Goal: Complete application form: Complete application form

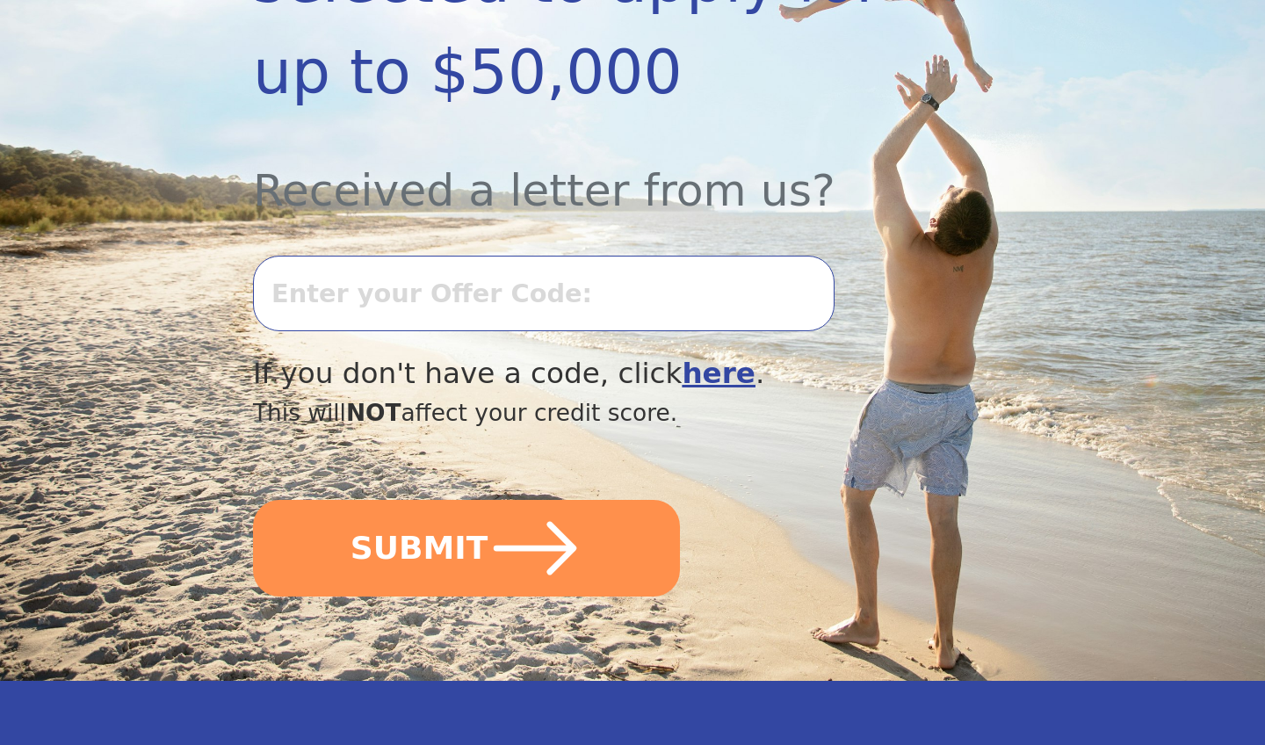
scroll to position [554, 0]
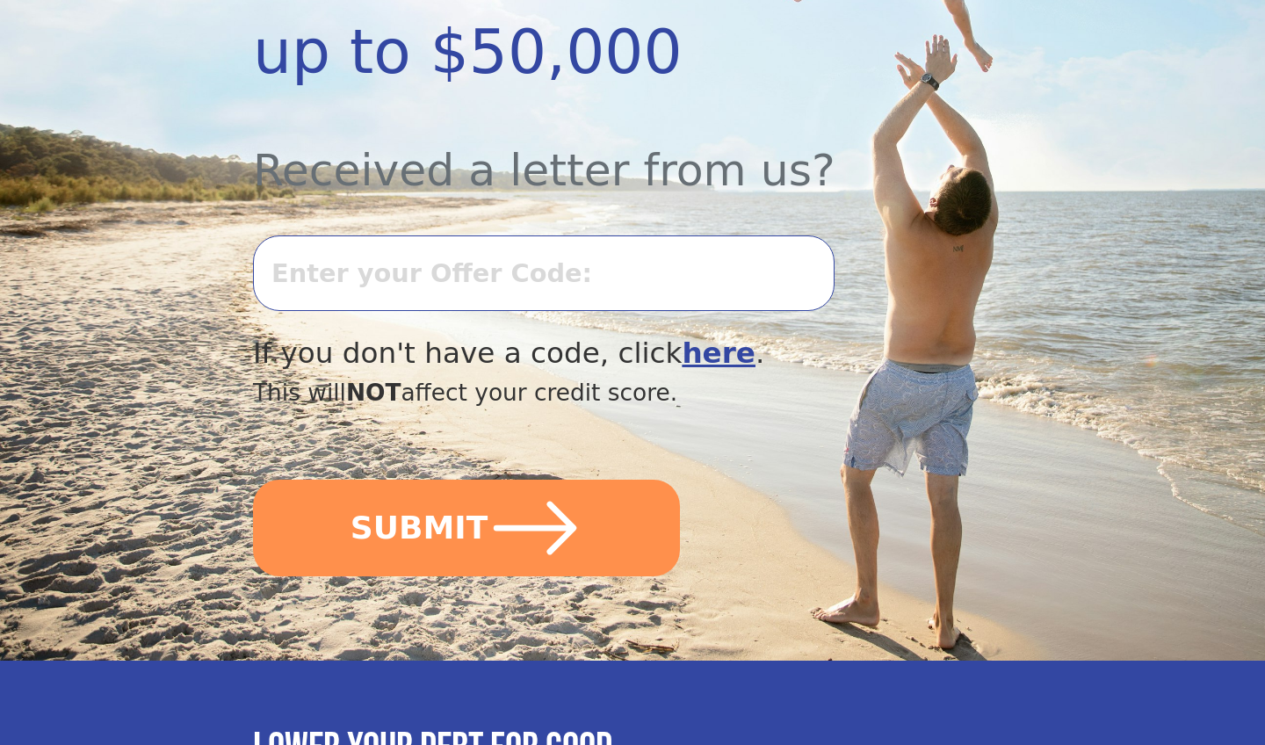
click at [384, 280] on input "text" at bounding box center [543, 273] width 581 height 76
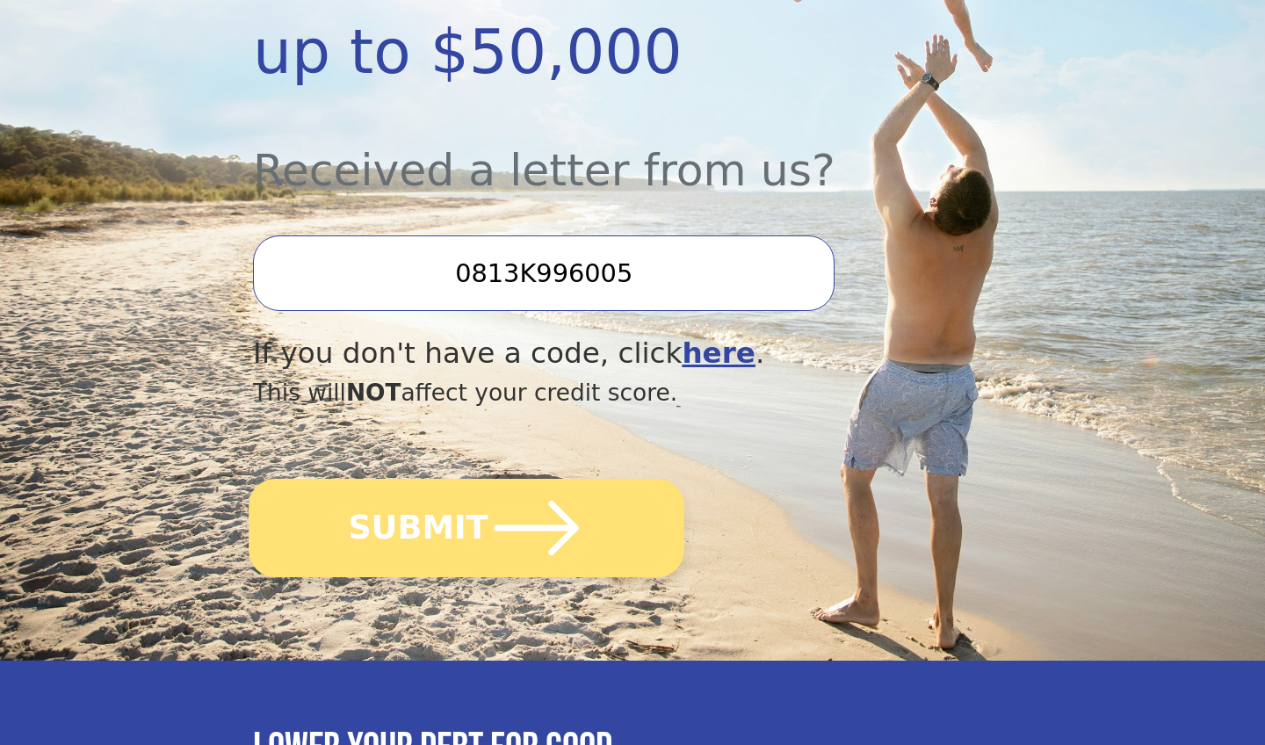
type input "0813K996005"
click at [537, 538] on icon "submit" at bounding box center [536, 528] width 97 height 97
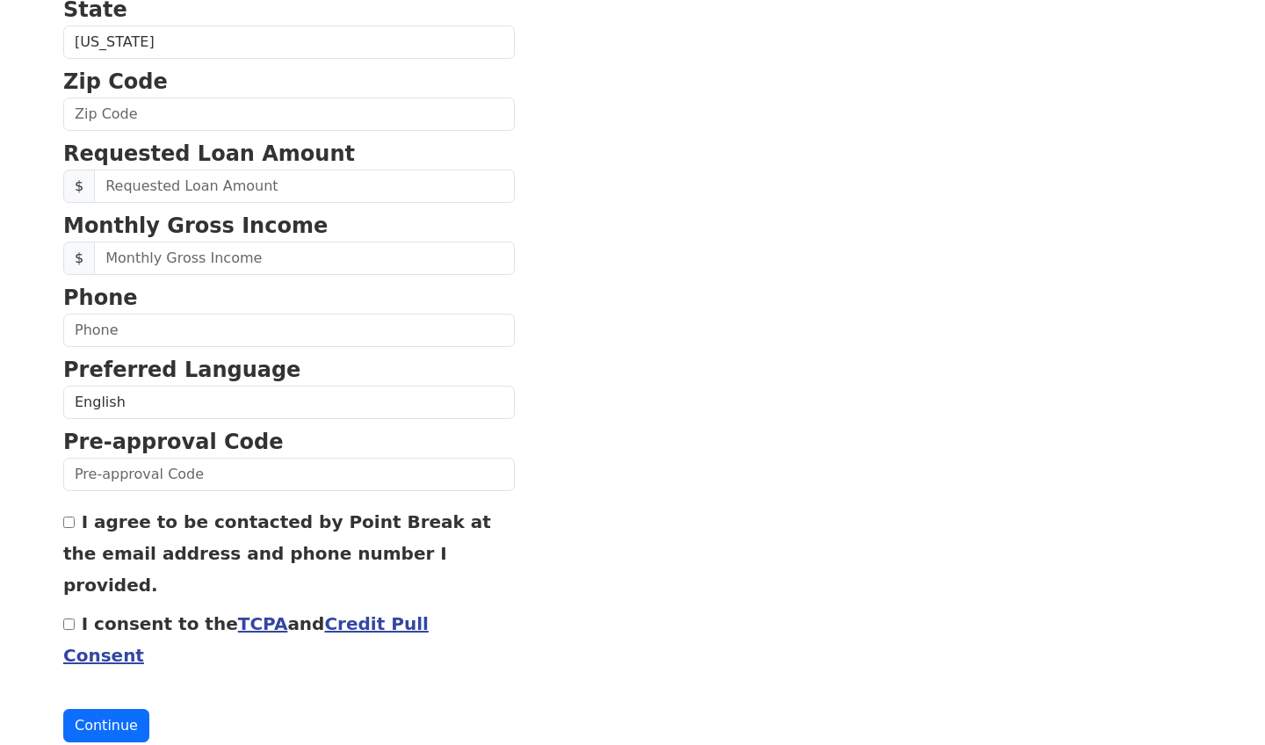
scroll to position [653, 0]
click at [372, 614] on link "Credit Pull Consent" at bounding box center [245, 640] width 365 height 53
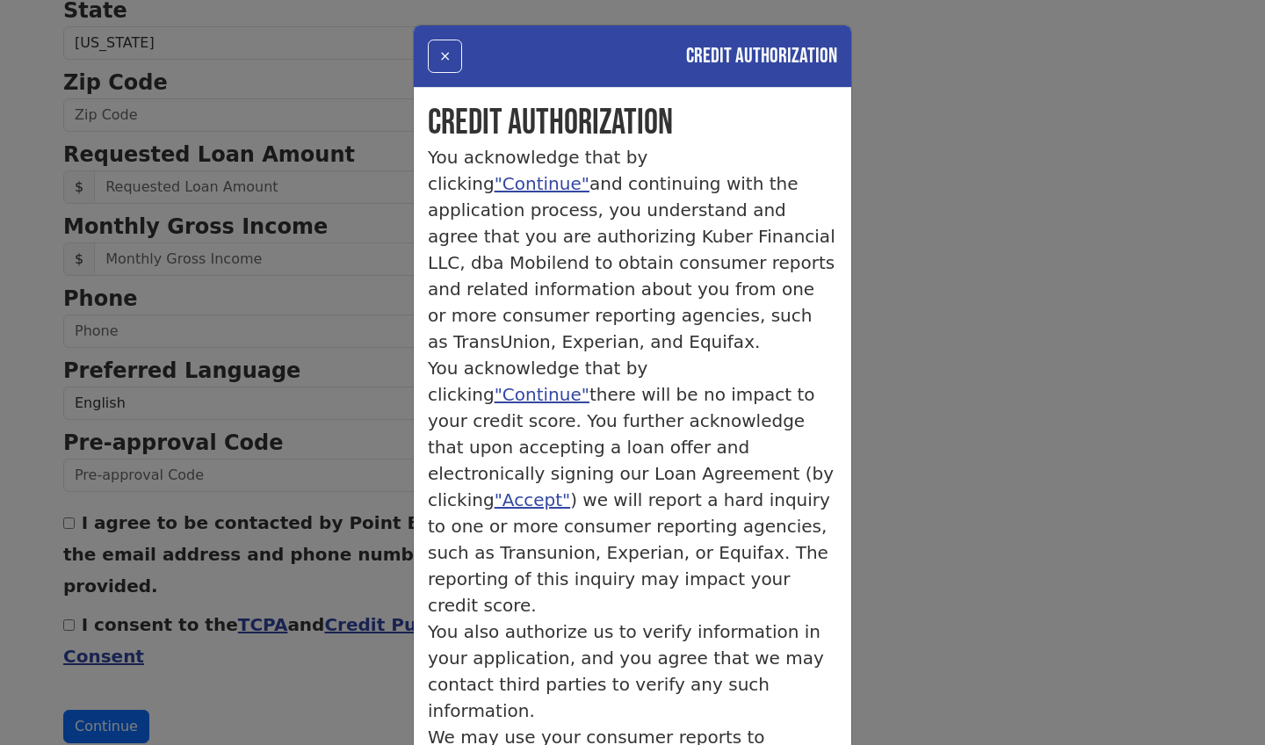
scroll to position [0, 0]
click at [453, 58] on button "×" at bounding box center [445, 56] width 34 height 33
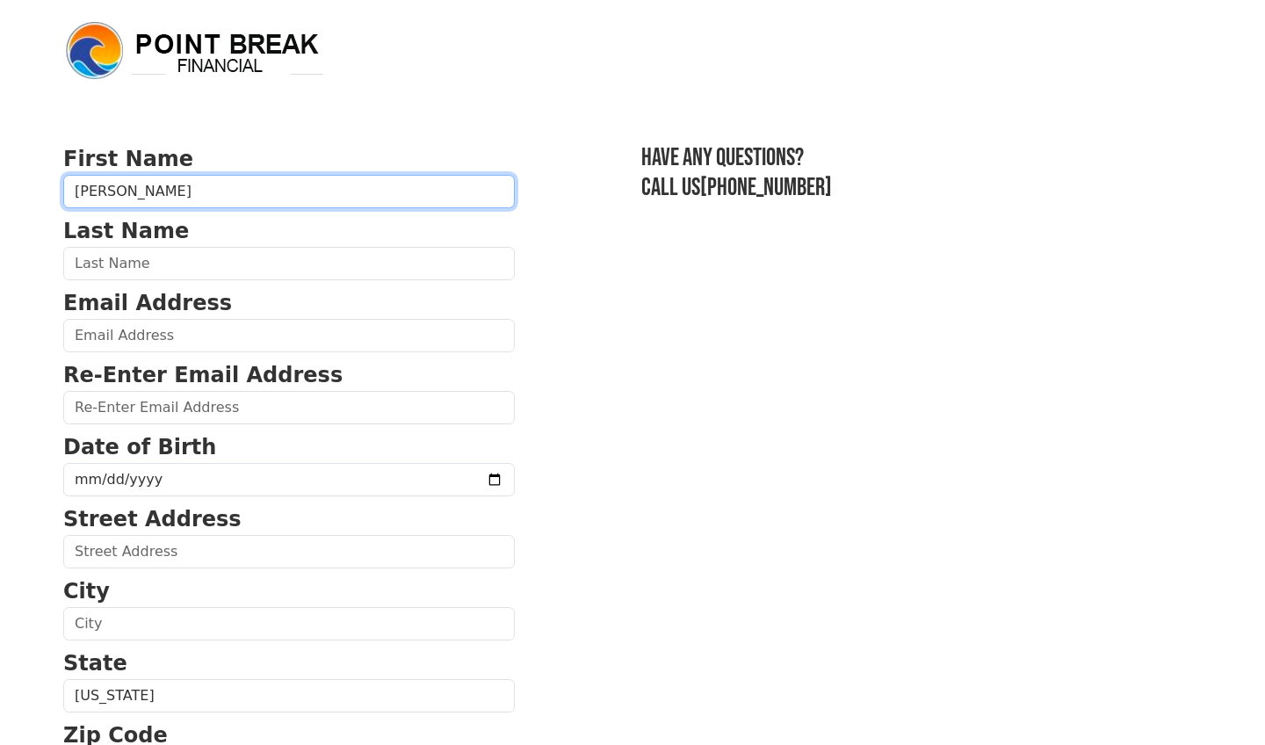
type input "Elizabeth"
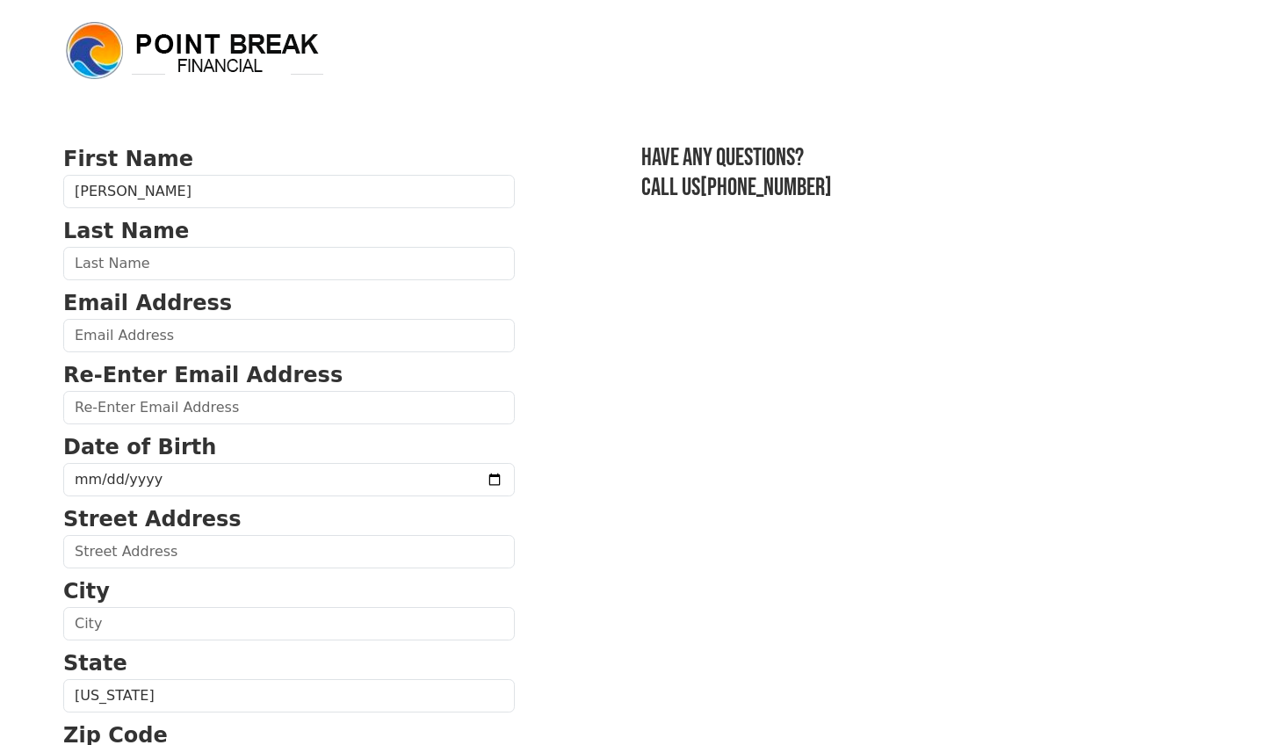
click at [367, 116] on div "First Name Elizabeth Last Name Email Address Re-Enter Email Address Date of Bir…" at bounding box center [632, 729] width 1159 height 1459
click at [287, 263] on input "text" at bounding box center [288, 263] width 451 height 33
click at [328, 111] on div "First Name Elizabeth Last Name Email Address Re-Enter Email Address Date of Bir…" at bounding box center [632, 729] width 1159 height 1459
click at [148, 270] on input "text" at bounding box center [288, 263] width 451 height 33
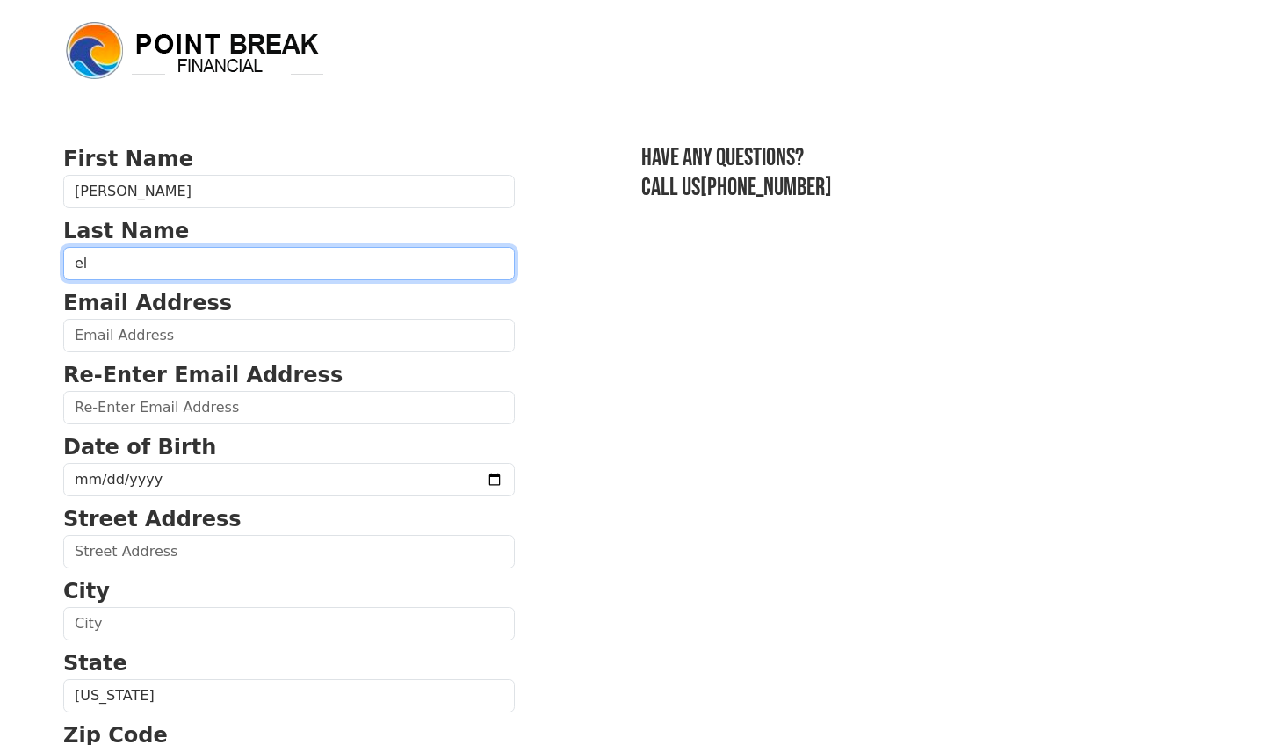
type input "e"
type input "Elysee"
click at [448, 366] on p "Re-Enter Email Address" at bounding box center [288, 375] width 451 height 32
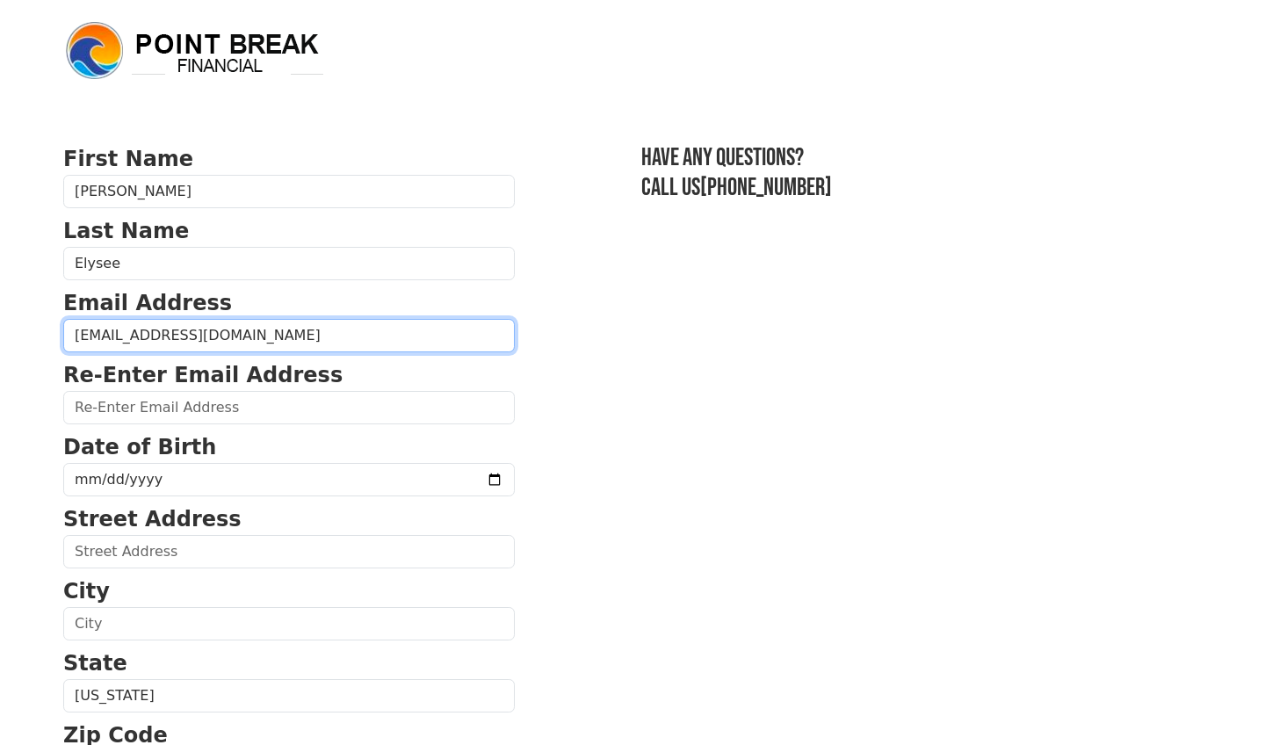
type input "elysee.elizabeth0@gmail.com"
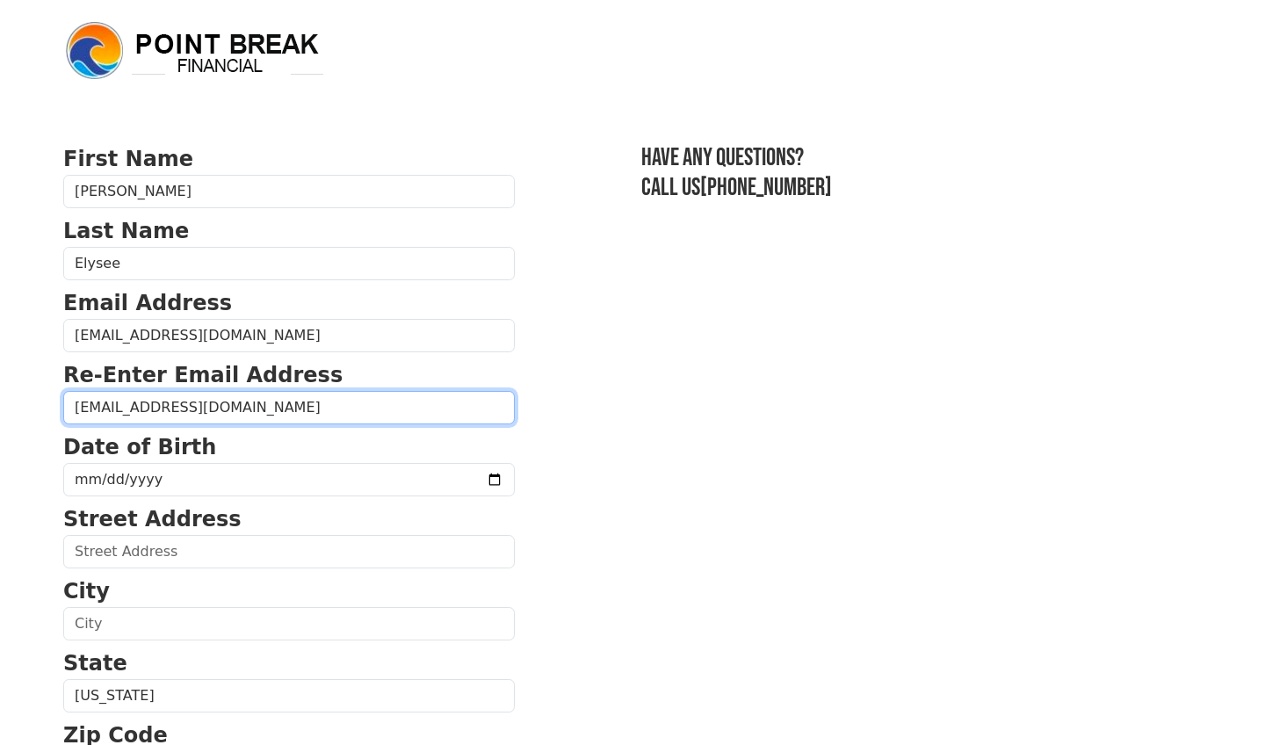
type input "elysee.elizabeth0@gmail.com"
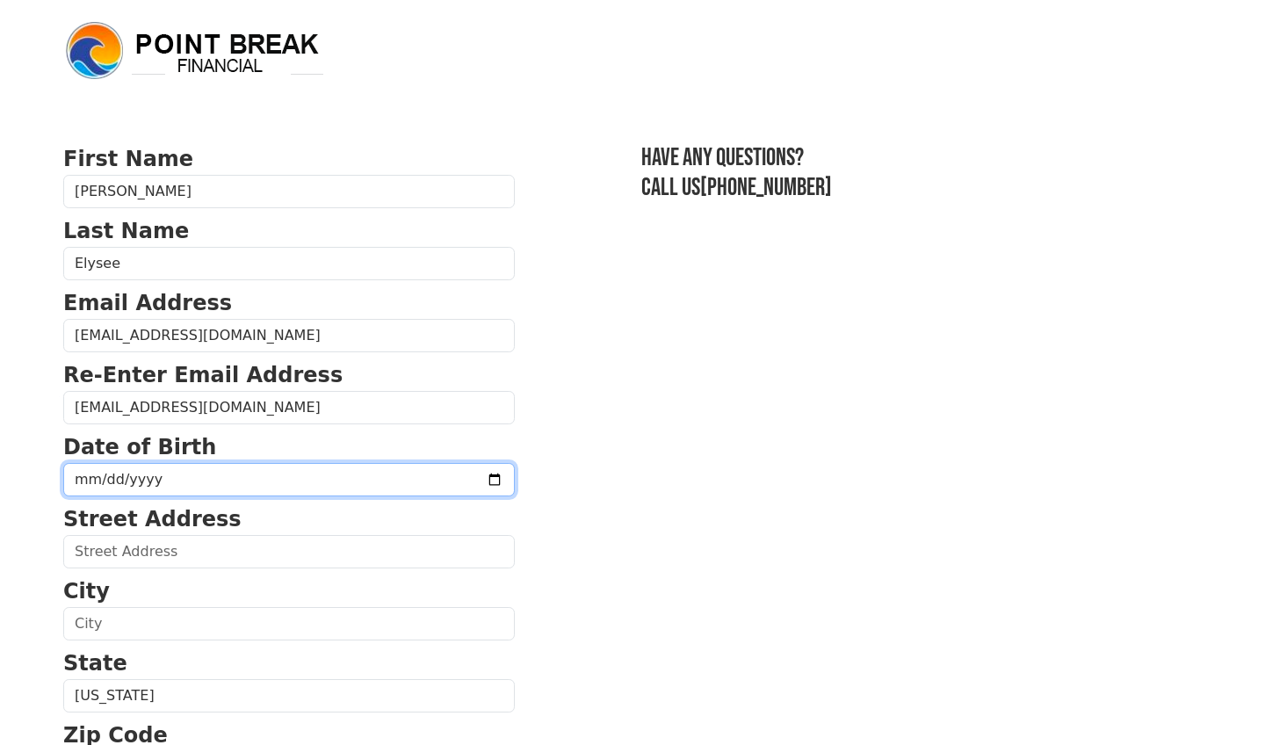
click at [90, 488] on input "date" at bounding box center [288, 479] width 451 height 33
click at [84, 486] on input "date" at bounding box center [288, 479] width 451 height 33
click at [107, 481] on input "date" at bounding box center [288, 479] width 451 height 33
click at [183, 485] on input "date" at bounding box center [288, 479] width 451 height 33
click at [166, 480] on input "date" at bounding box center [288, 479] width 451 height 33
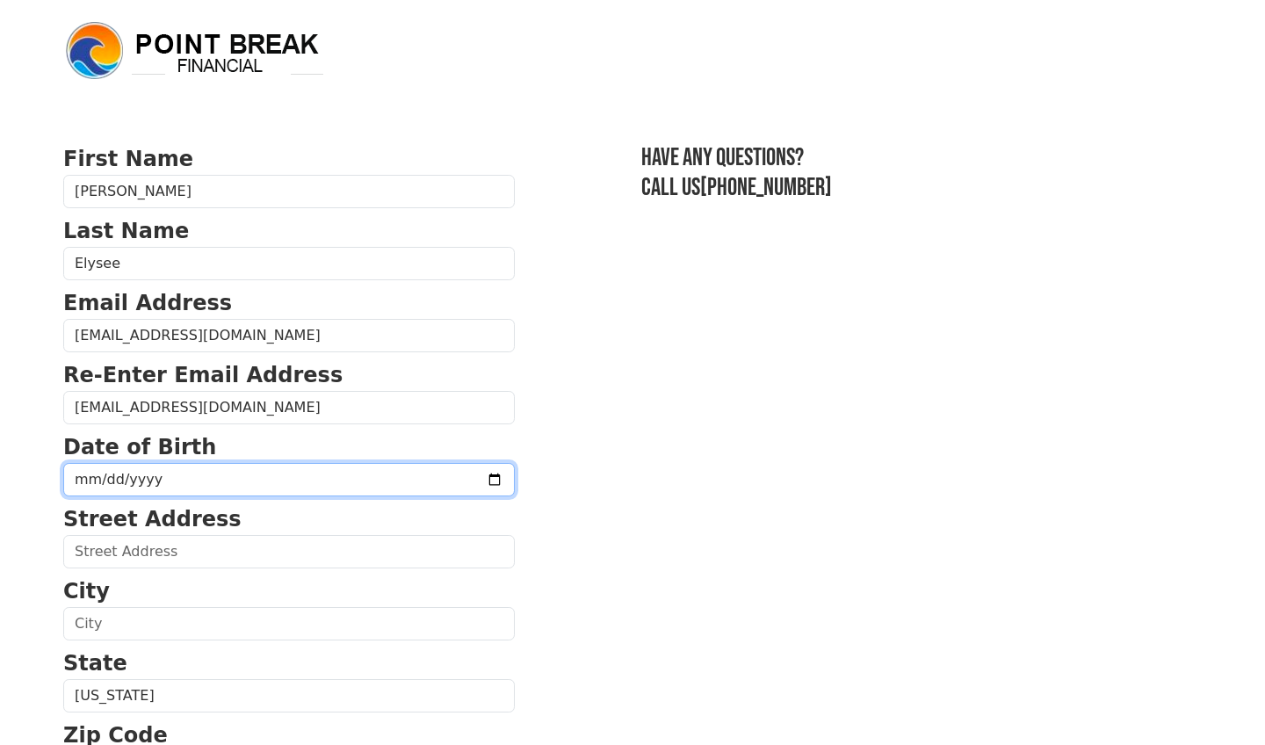
click at [146, 474] on input "date" at bounding box center [288, 479] width 451 height 33
type input "0999-06-13"
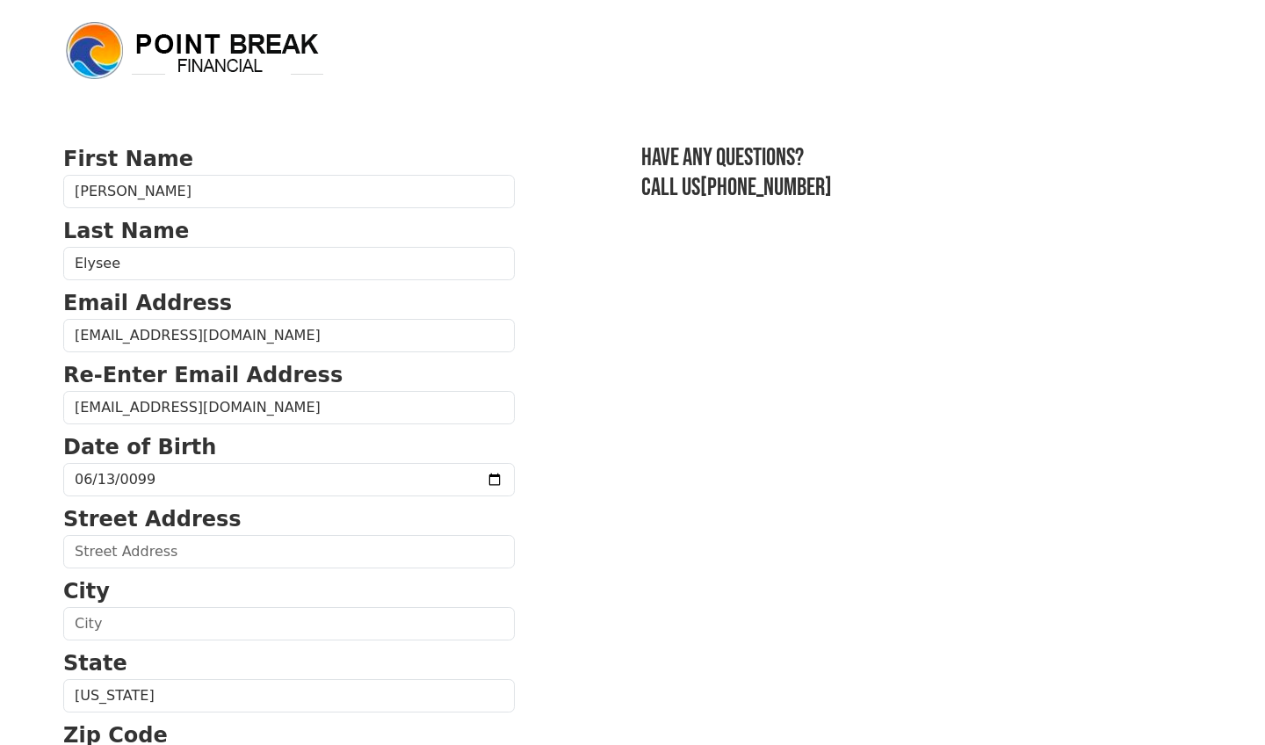
type input "1999-06-13"
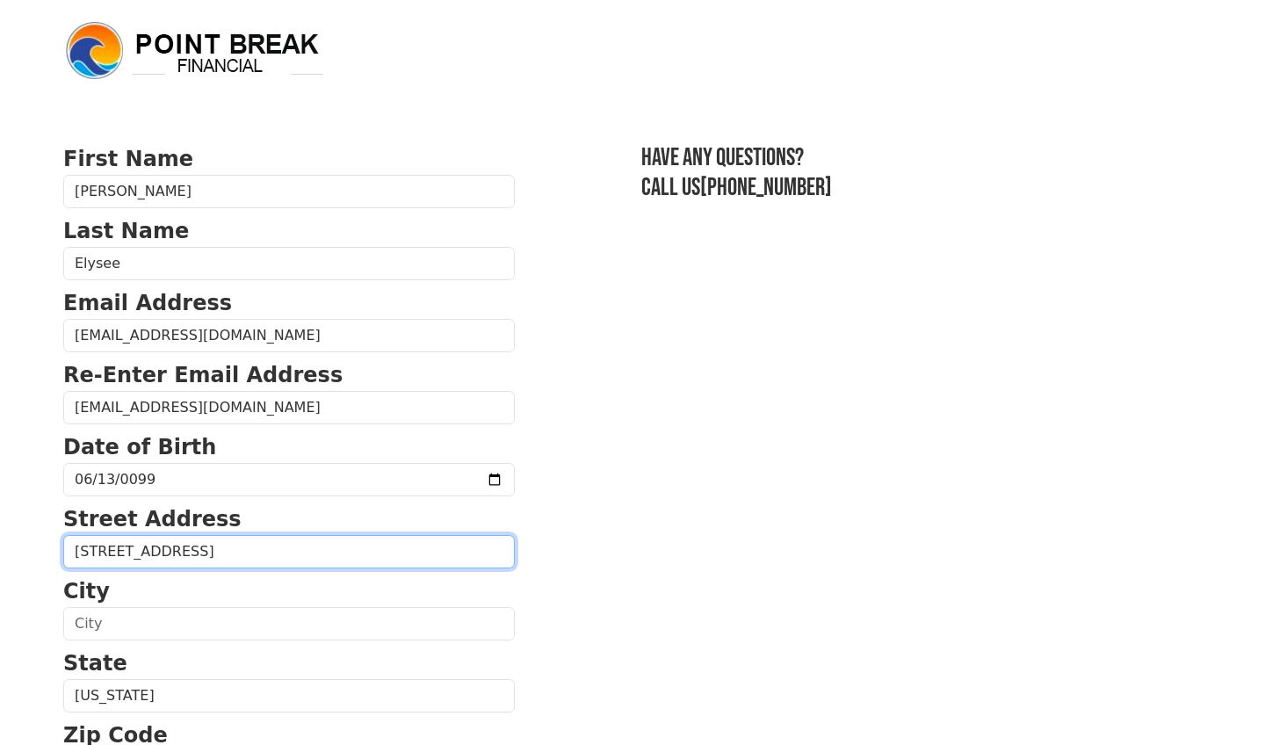
type input "68 Maple Street, Apt. 2"
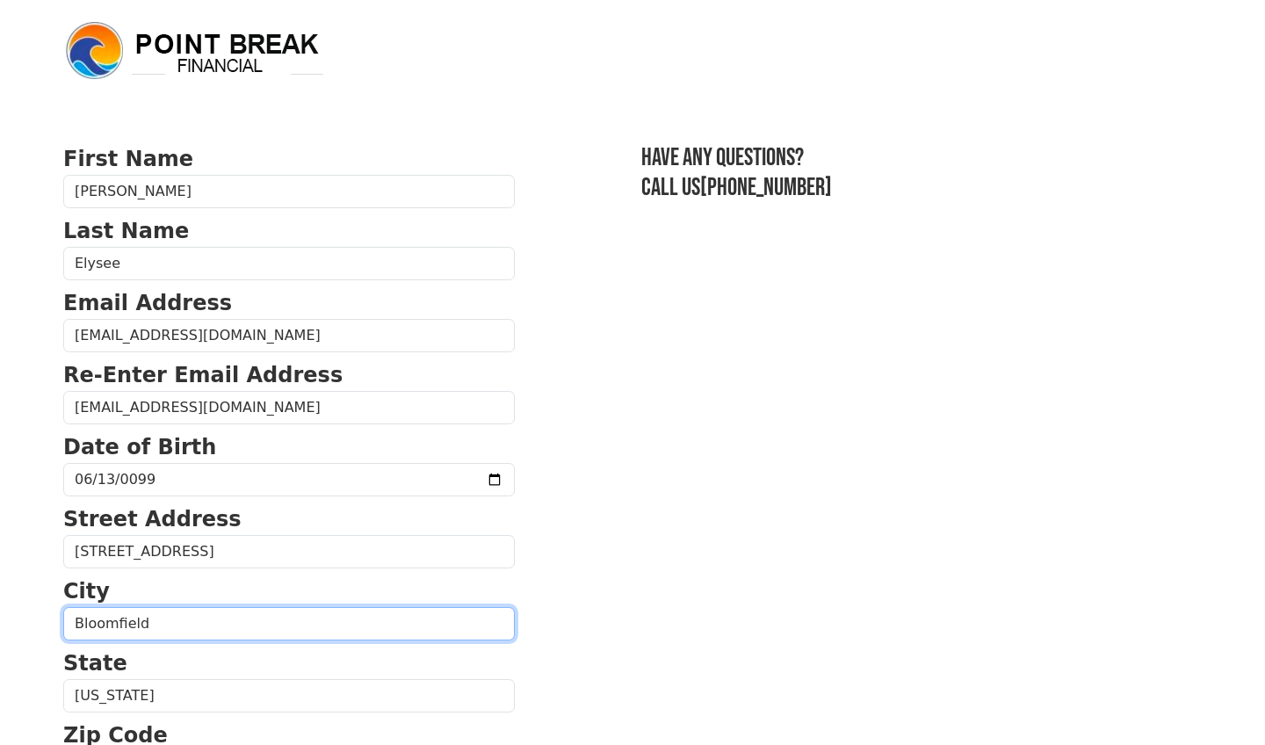
type input "Bloomfield"
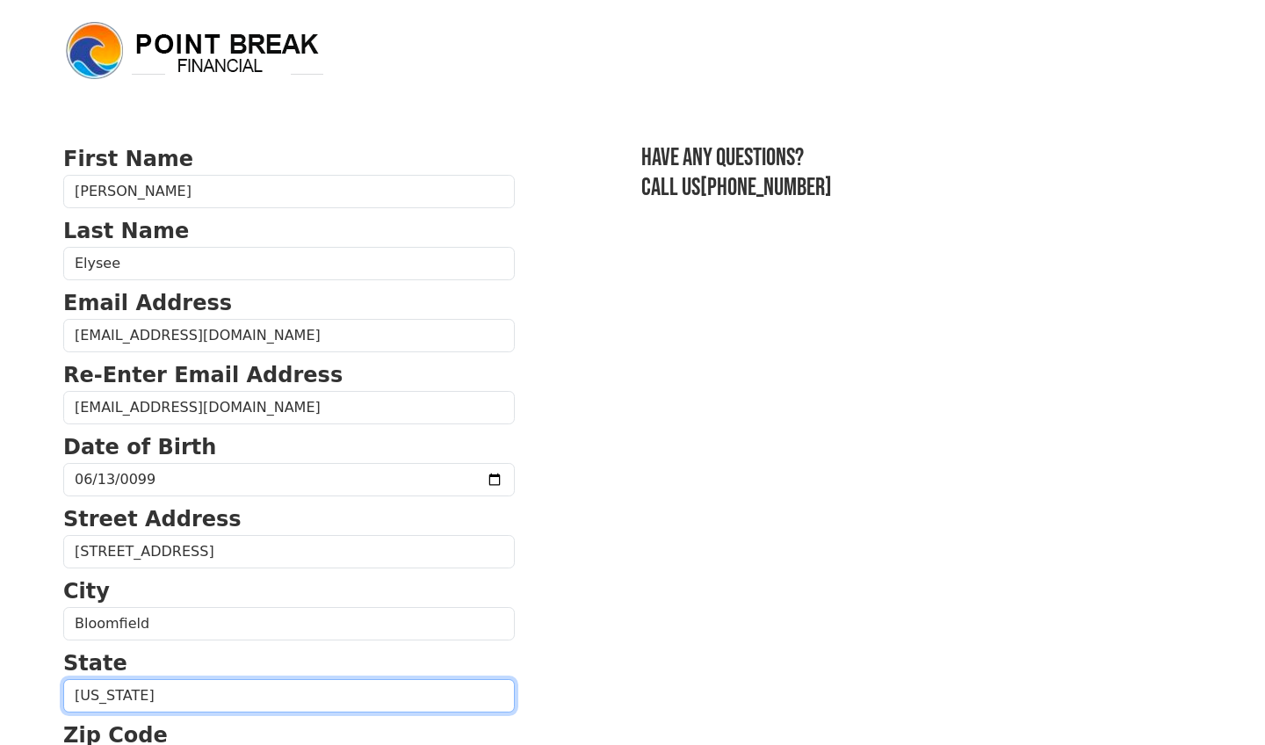
select select "NJ"
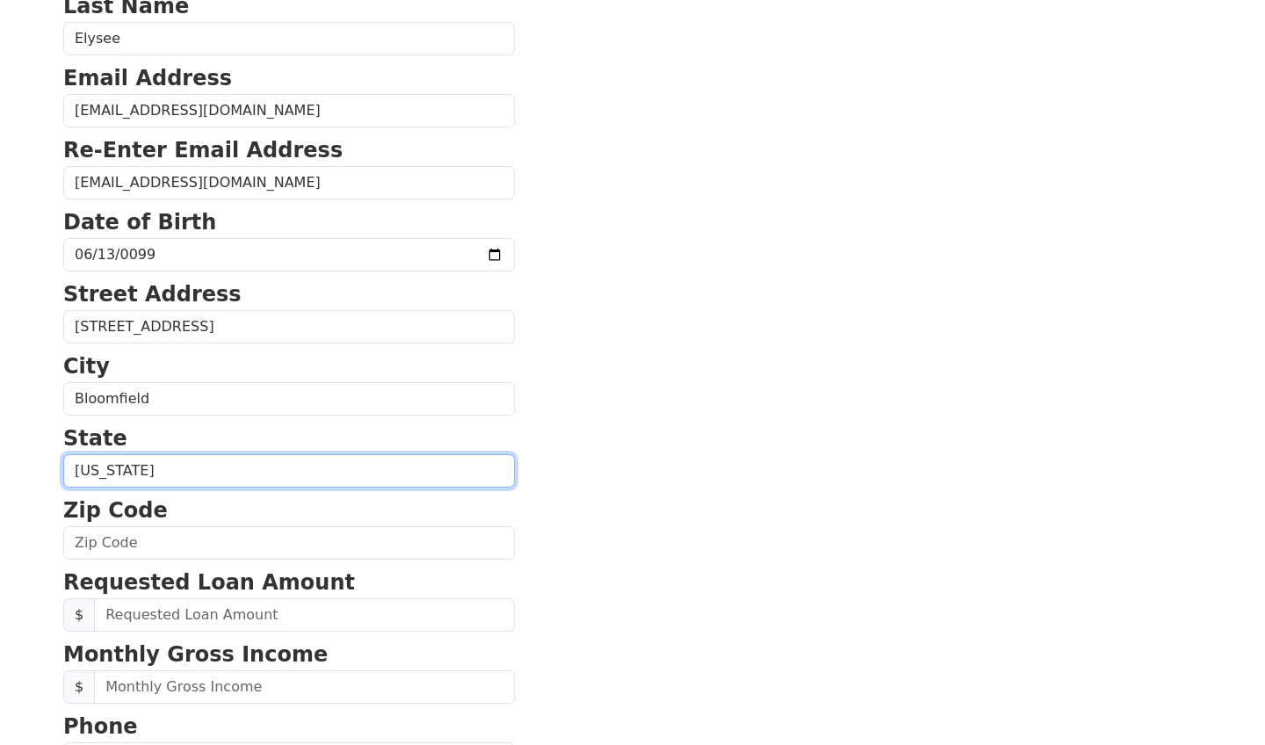
scroll to position [227, 0]
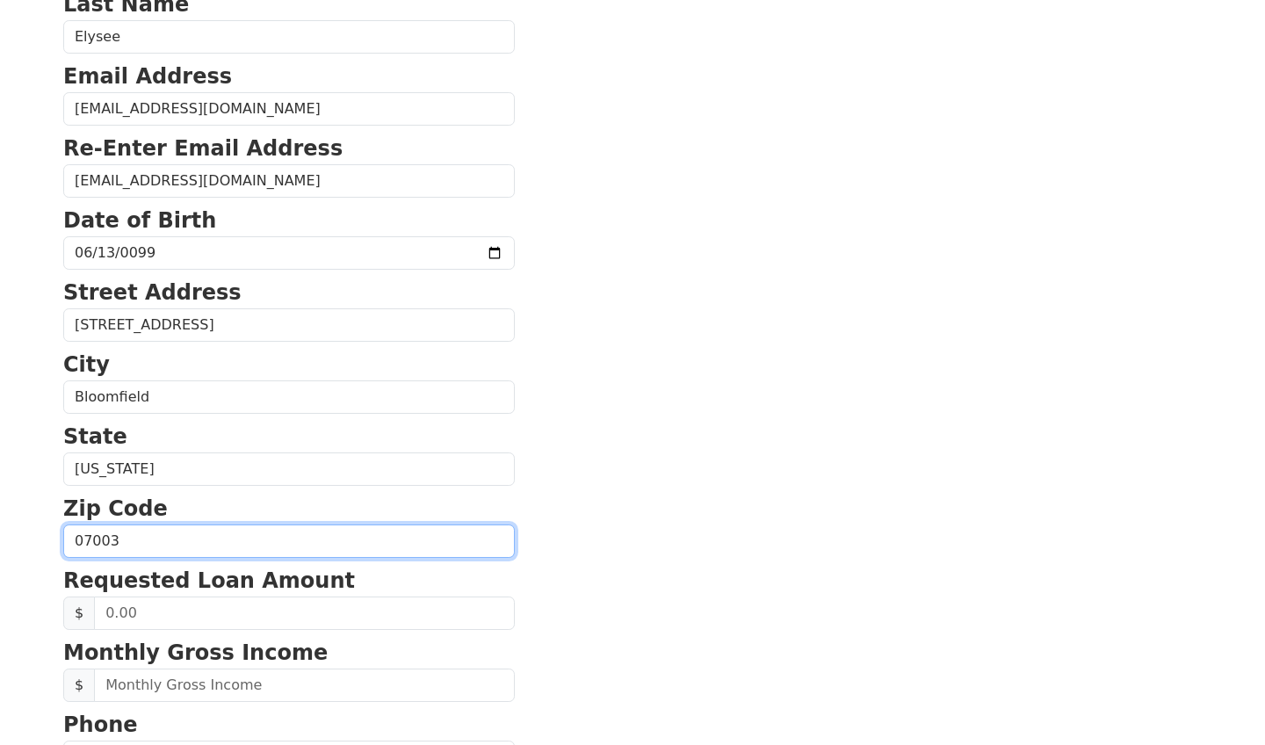
type input "07003"
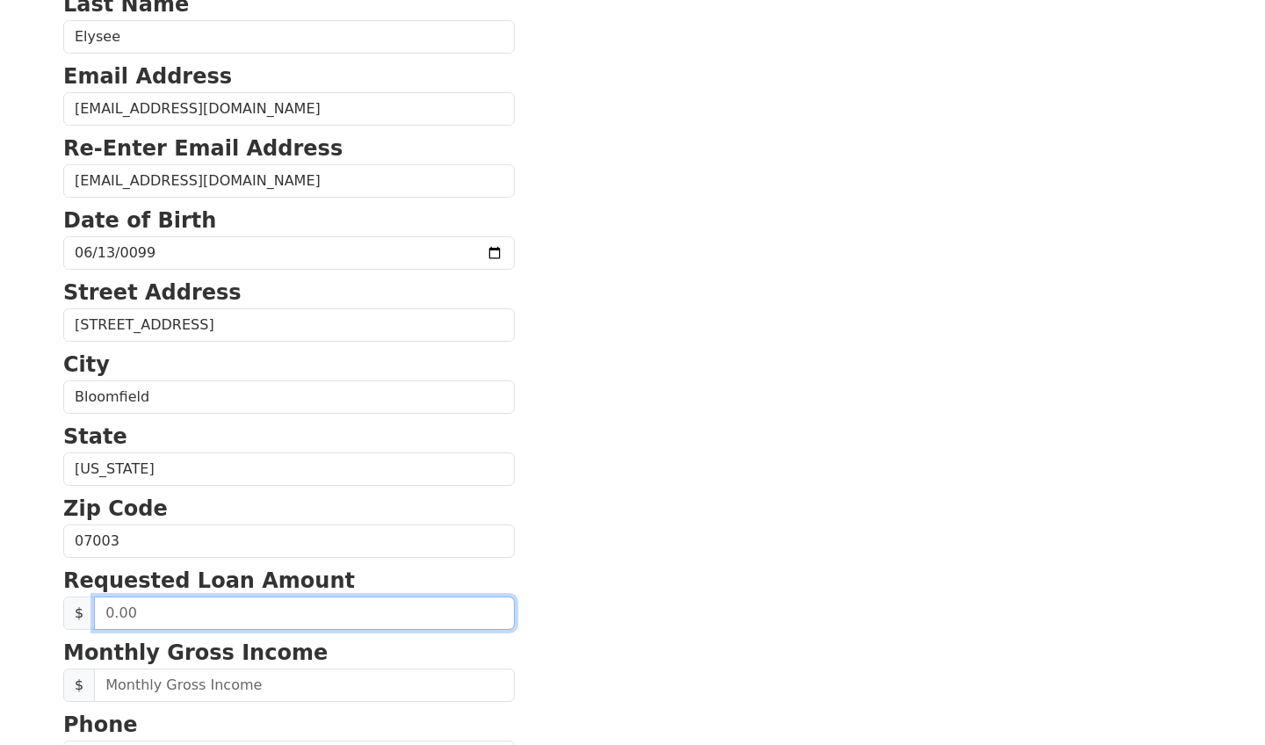
click at [188, 610] on input "text" at bounding box center [304, 612] width 421 height 33
type input "13,000.00"
click at [587, 602] on section "First Name Elizabeth Last Name Elysee Email Address elysee.elizabeth0@gmail.com…" at bounding box center [632, 543] width 1138 height 1252
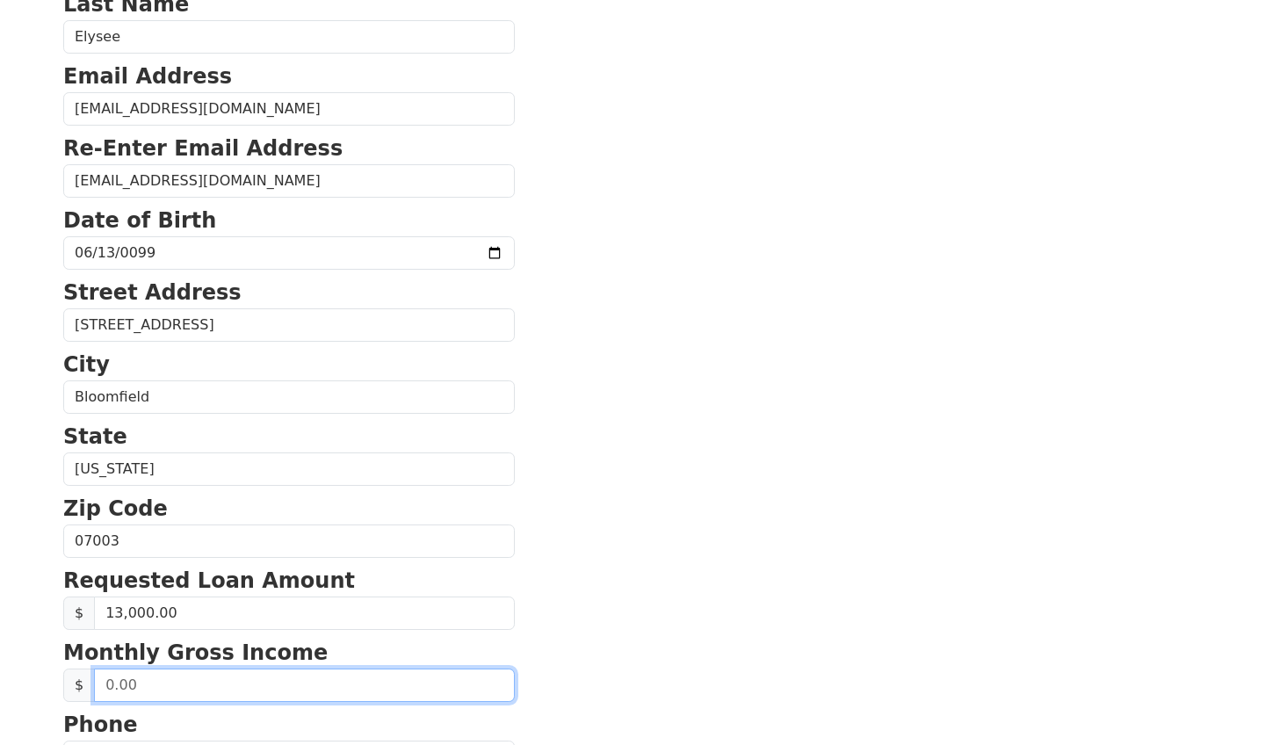
click at [151, 690] on input "text" at bounding box center [304, 684] width 421 height 33
type input "5,000.00"
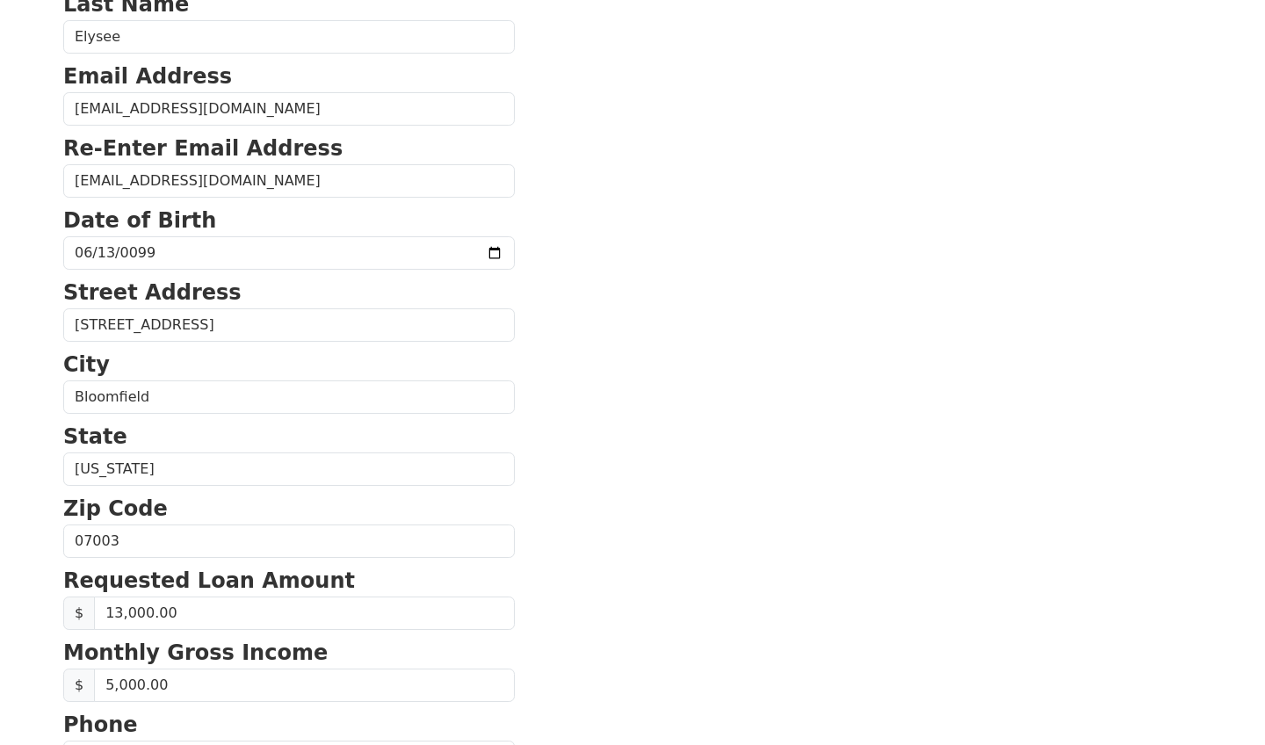
click at [586, 586] on section "First Name Elizabeth Last Name Elysee Email Address elysee.elizabeth0@gmail.com…" at bounding box center [632, 543] width 1138 height 1252
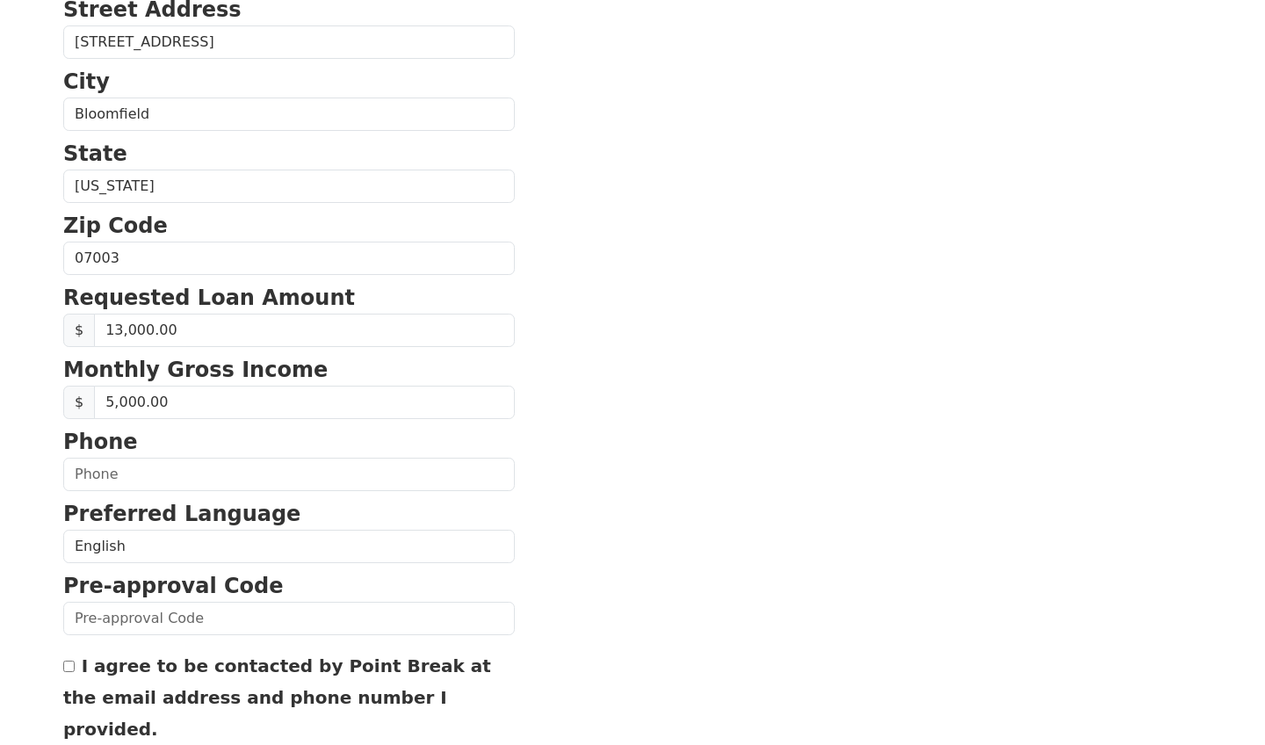
scroll to position [515, 0]
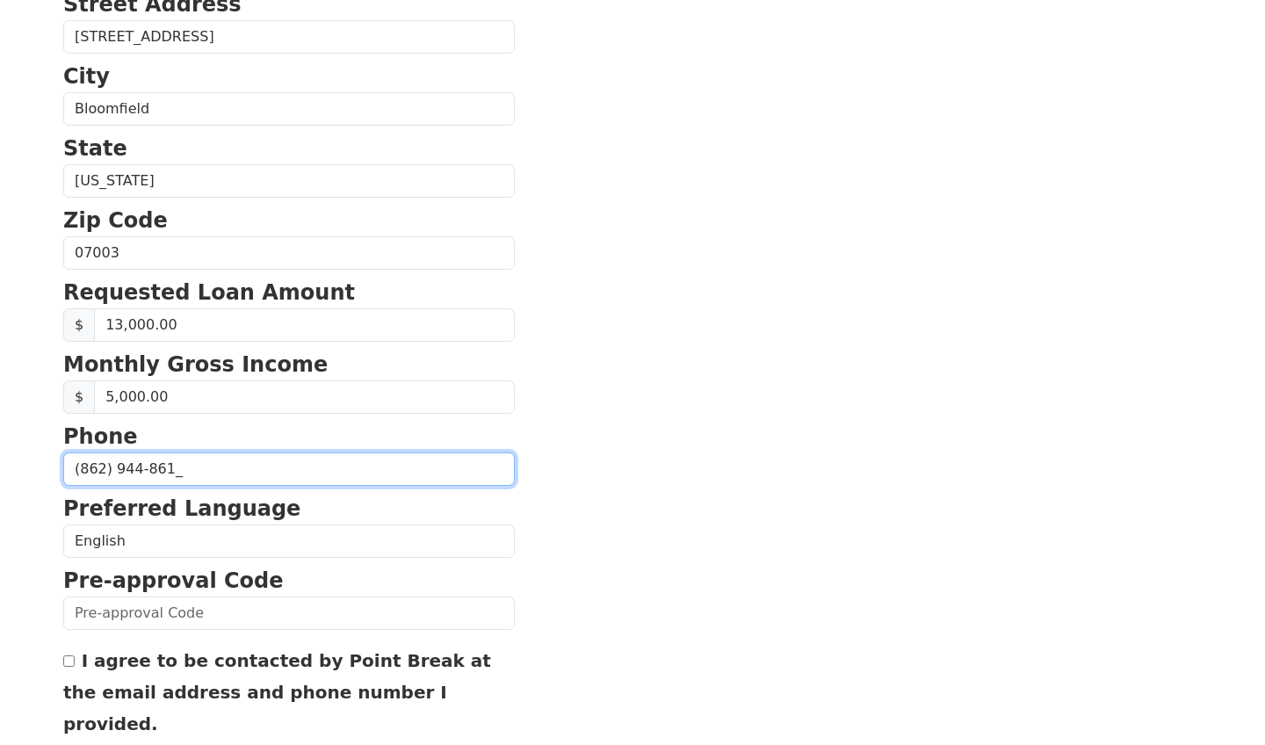
type input "(862) 944-8614"
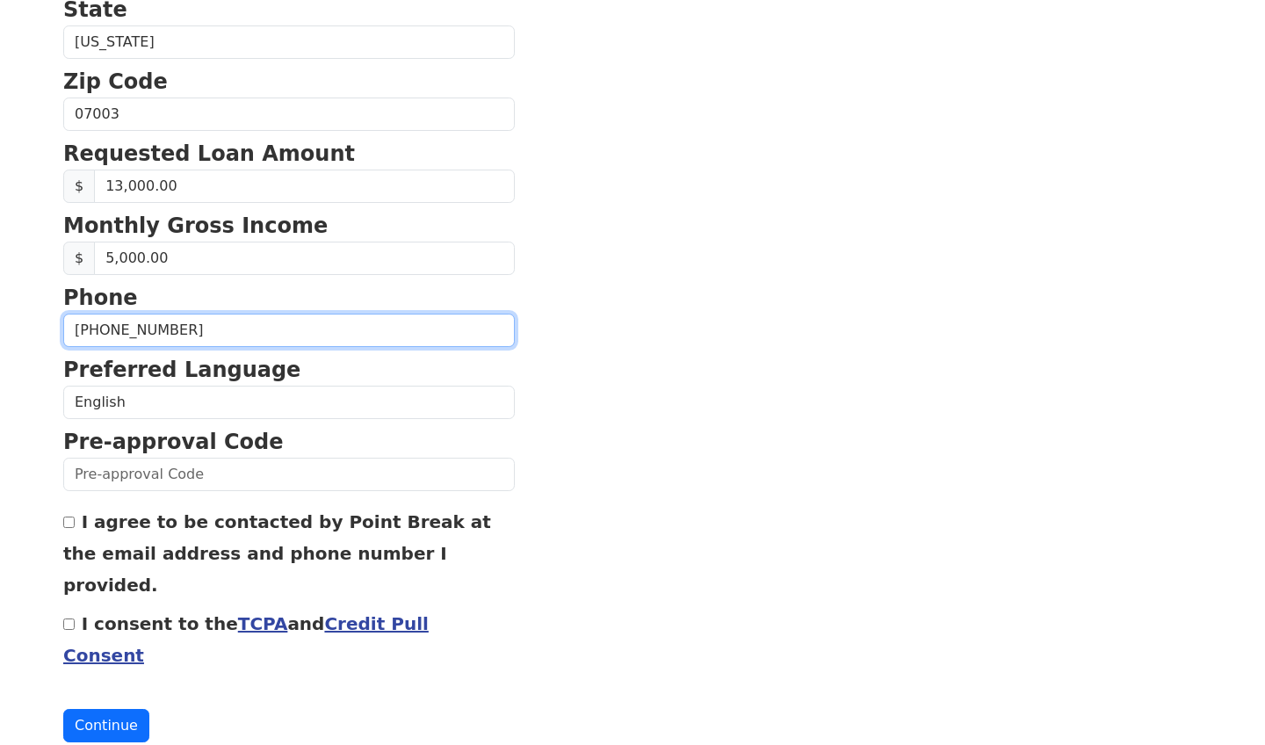
scroll to position [653, 0]
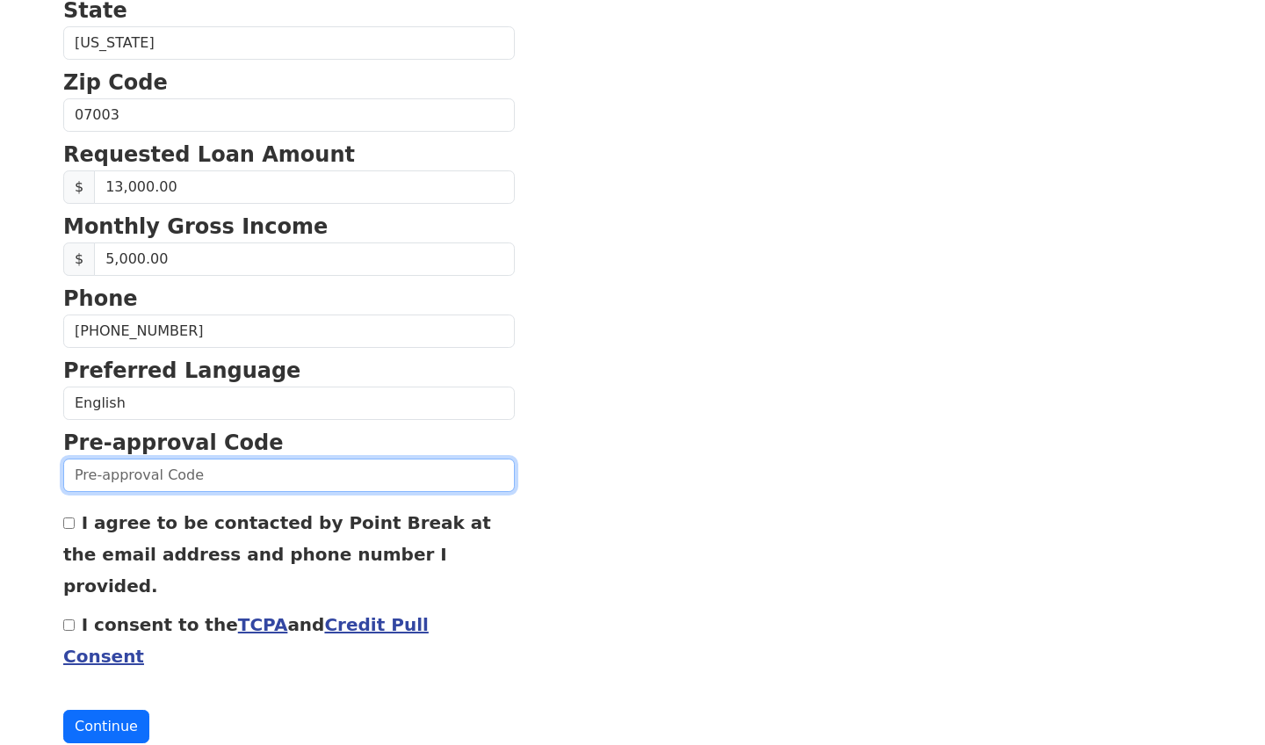
click at [262, 465] on input "text" at bounding box center [288, 474] width 451 height 33
type input "0813K996005"
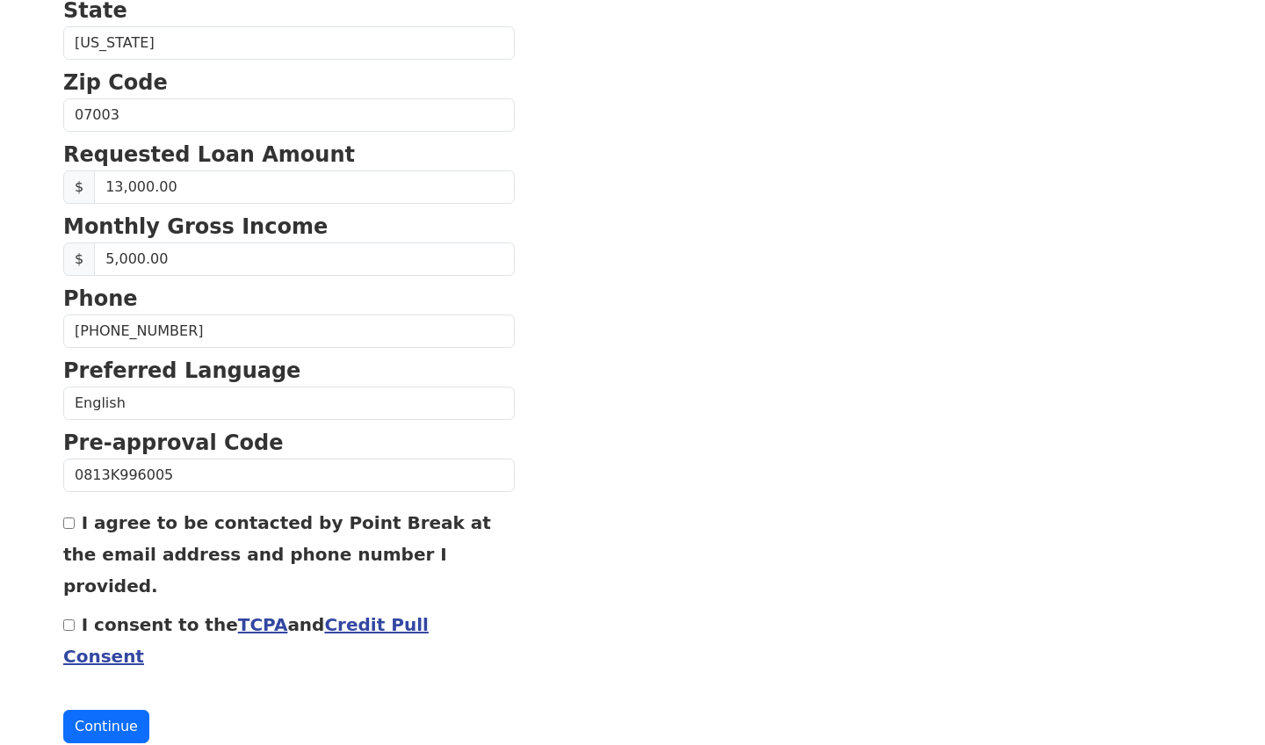
click at [773, 449] on section "First Name Elizabeth Last Name Elysee Email Address elysee.elizabeth0@gmail.com…" at bounding box center [632, 117] width 1138 height 1252
click at [69, 529] on input "I agree to be contacted by Point Break at the email address and phone number I …" at bounding box center [68, 522] width 11 height 11
checkbox input "true"
click at [66, 619] on input "I consent to the TCPA and Credit Pull Consent" at bounding box center [68, 624] width 11 height 11
checkbox input "true"
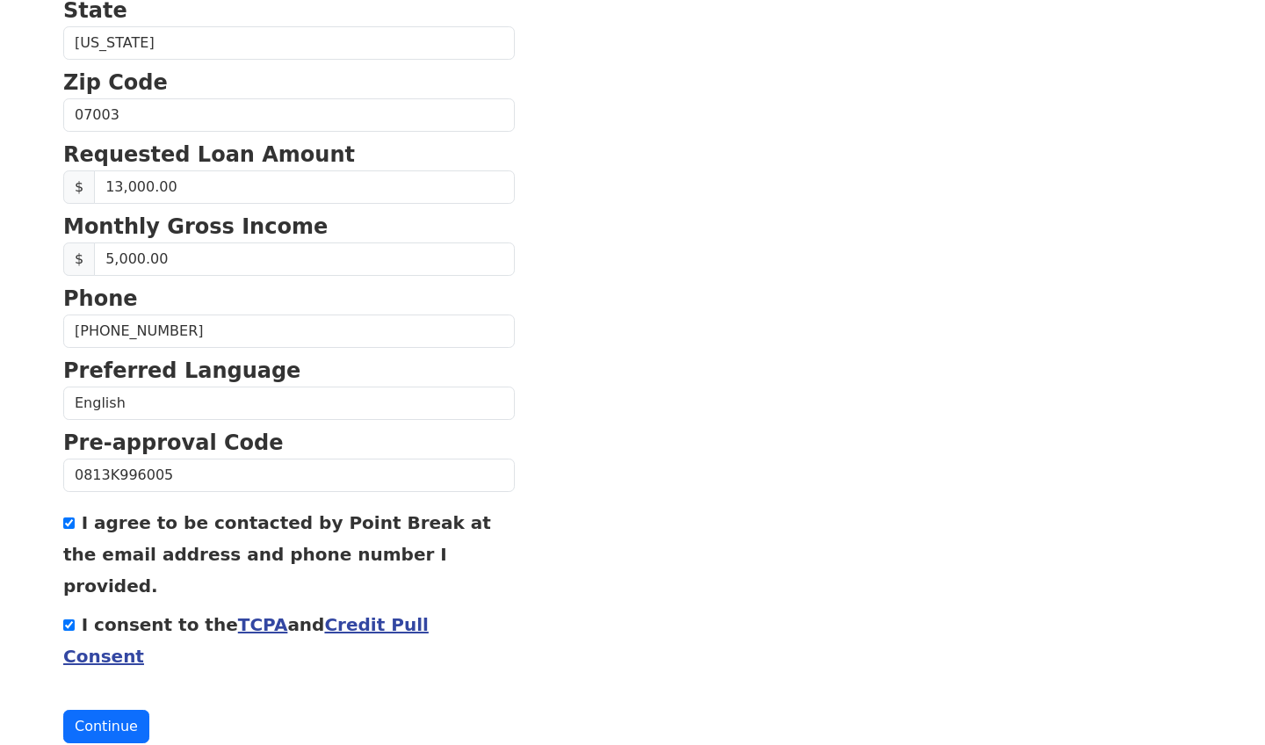
click at [239, 614] on link "TCPA" at bounding box center [263, 624] width 50 height 21
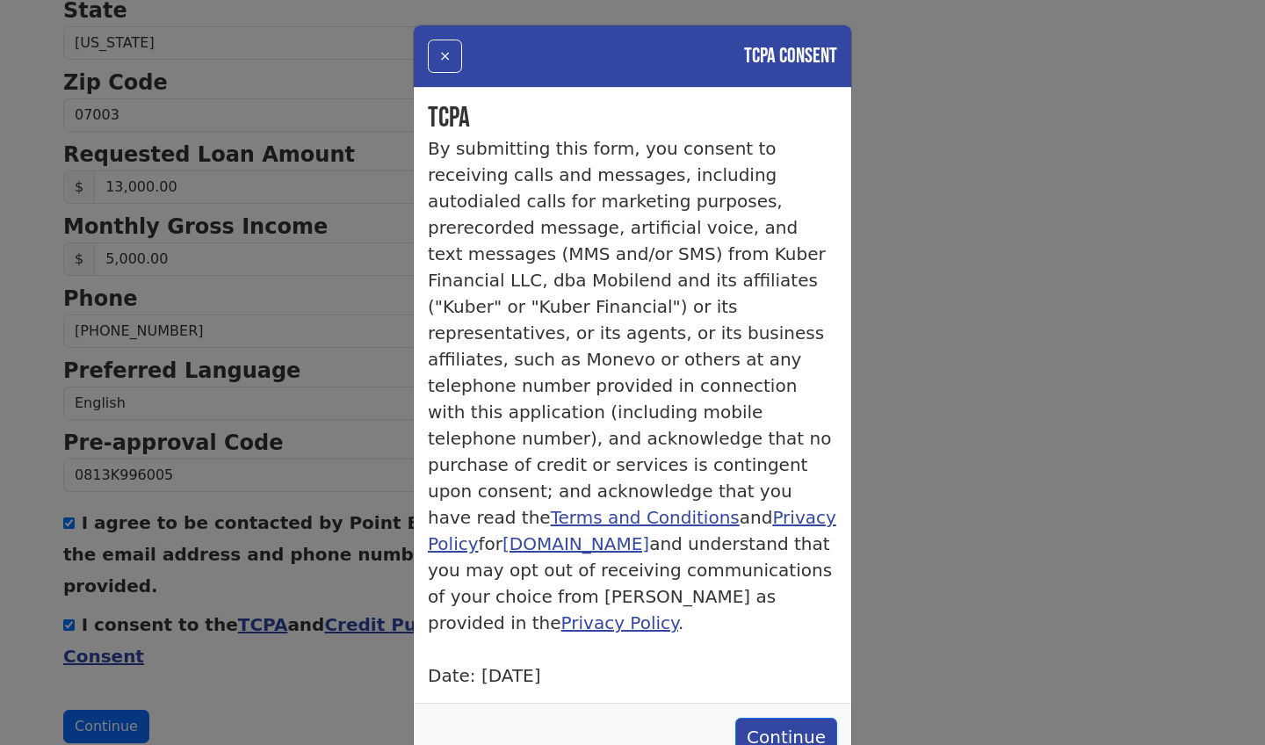
click at [873, 286] on div "× TCPA Consent TCPA By submitting this form, you consent to receiving calls and…" at bounding box center [632, 372] width 1265 height 745
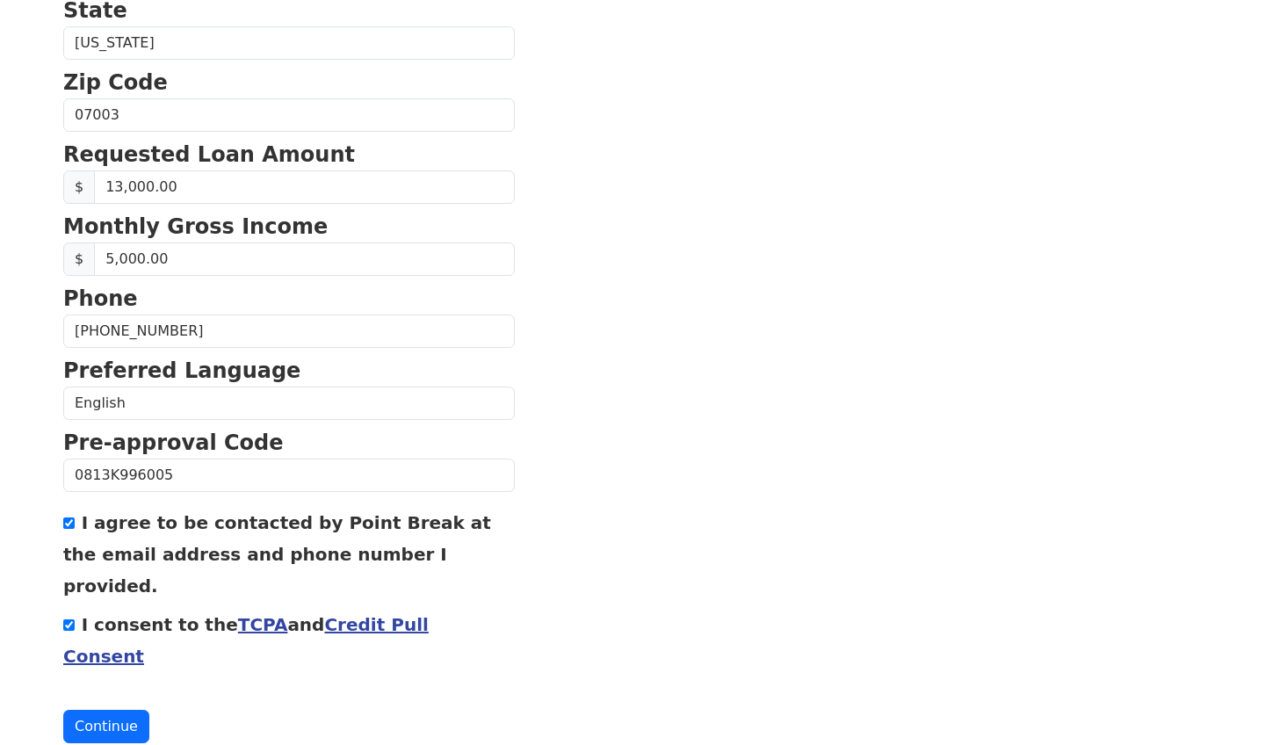
click at [414, 614] on link "Credit Pull Consent" at bounding box center [245, 640] width 365 height 53
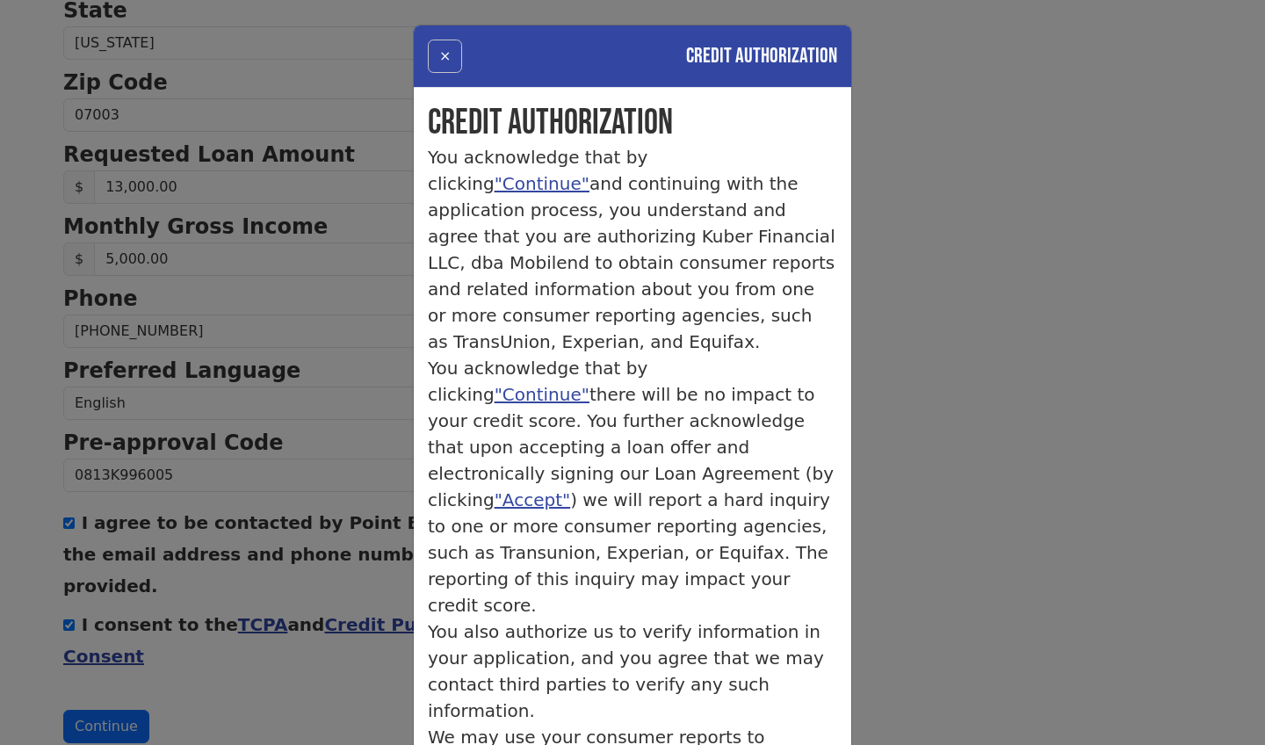
click at [444, 62] on button "×" at bounding box center [445, 56] width 34 height 33
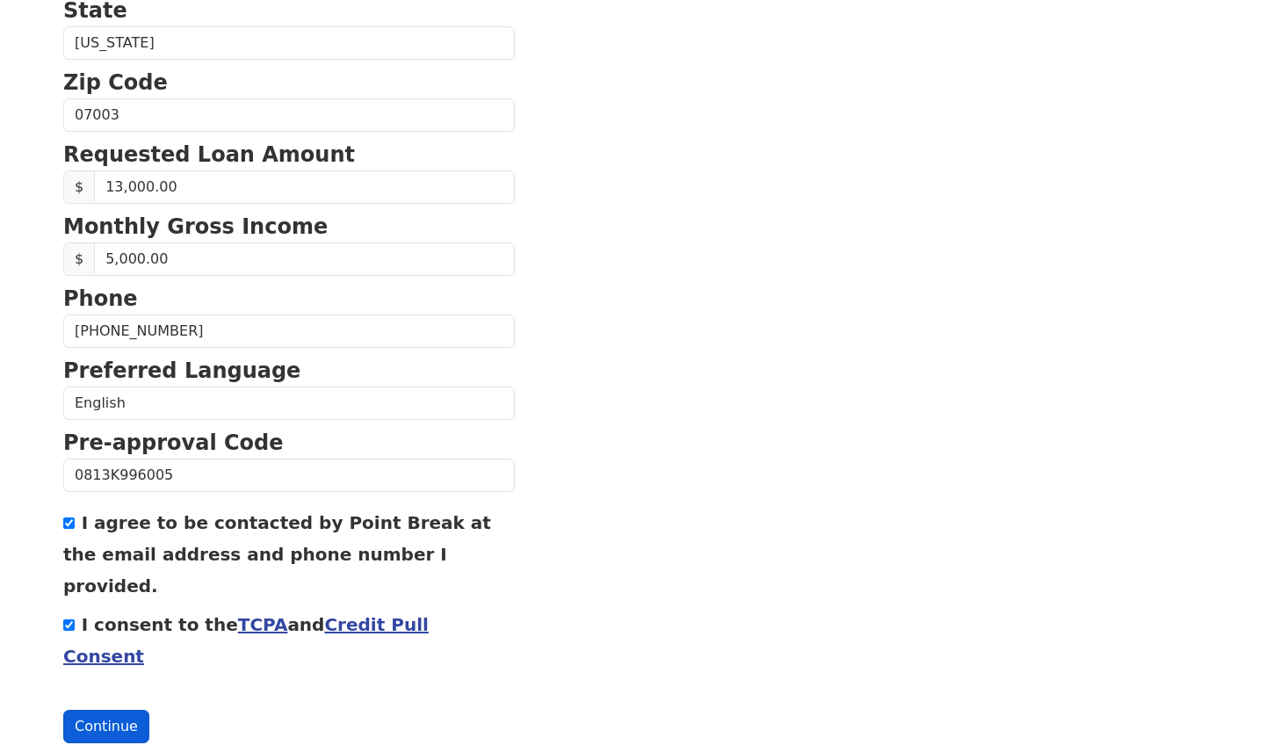
click at [107, 710] on button "Continue" at bounding box center [106, 726] width 86 height 33
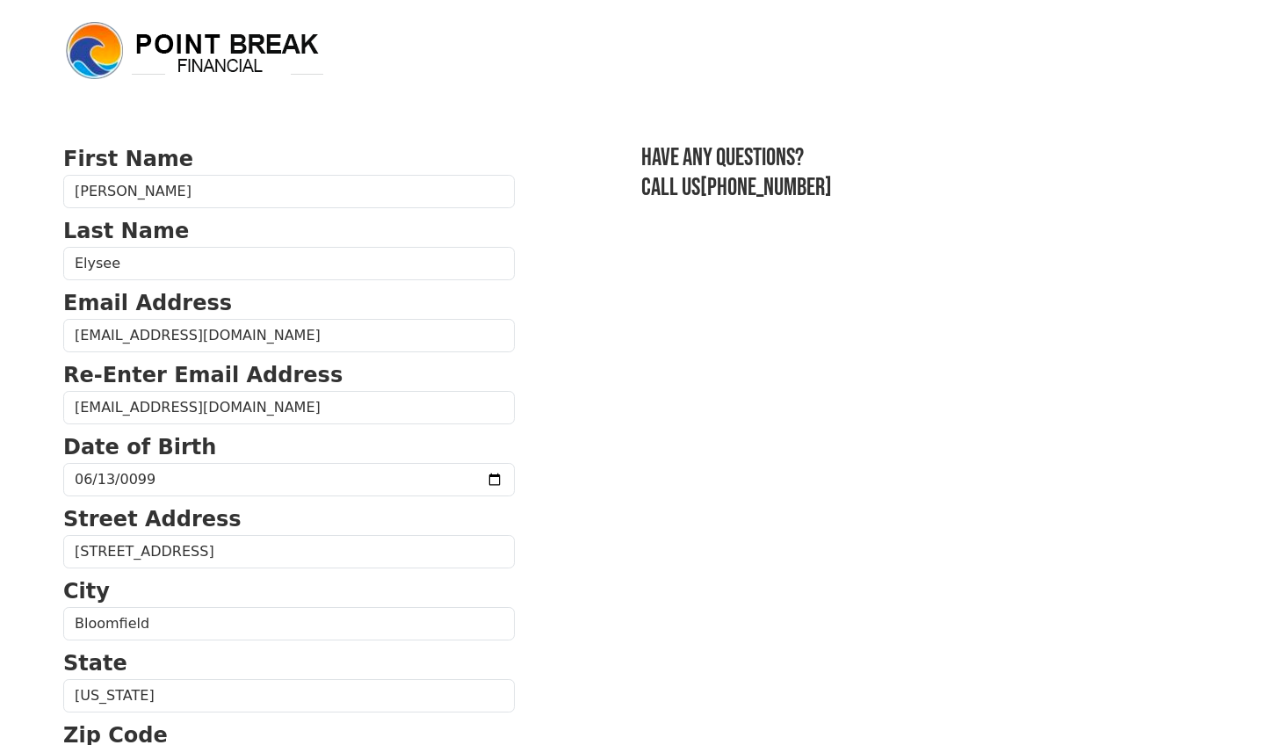
scroll to position [0, 0]
